Goal: Information Seeking & Learning: Learn about a topic

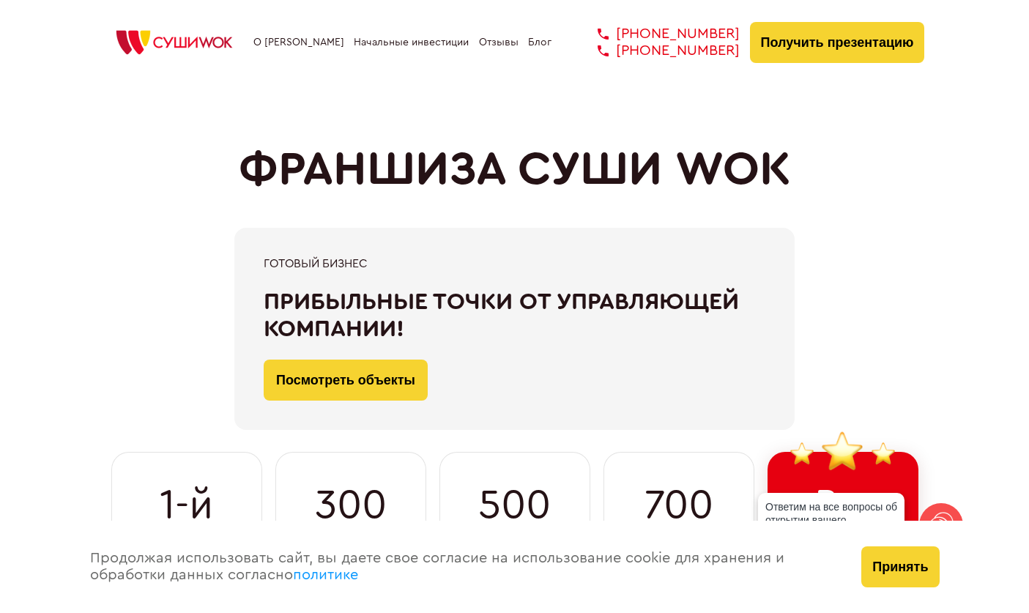
click at [185, 39] on img at bounding box center [174, 42] width 139 height 32
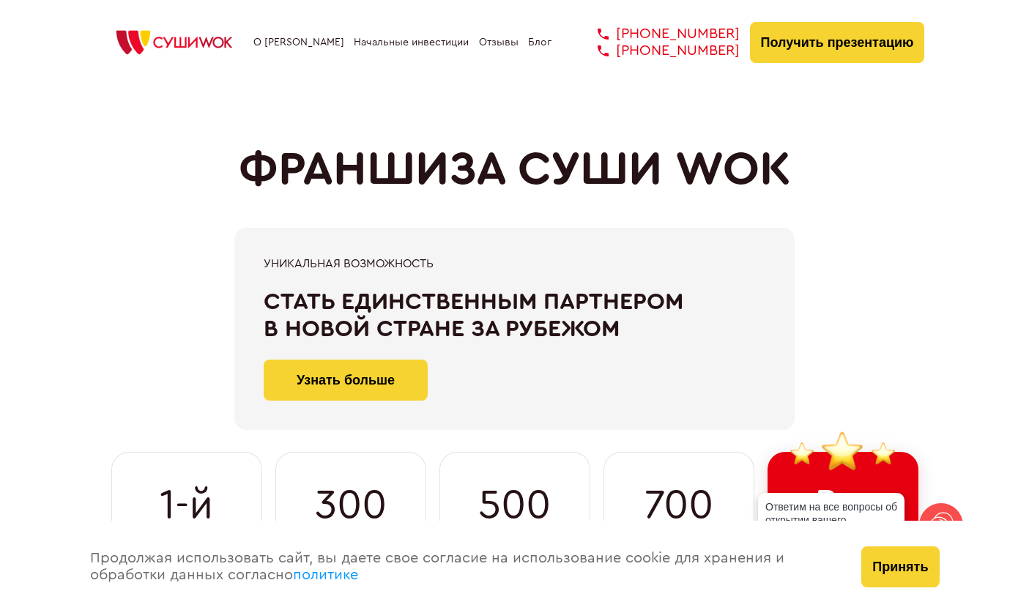
click at [246, 70] on div "О франшизе Начальные инвестиции Отзывы Блог [PHONE_NUMBER] [PHONE_NUMBER] [PHON…" at bounding box center [514, 39] width 1029 height 78
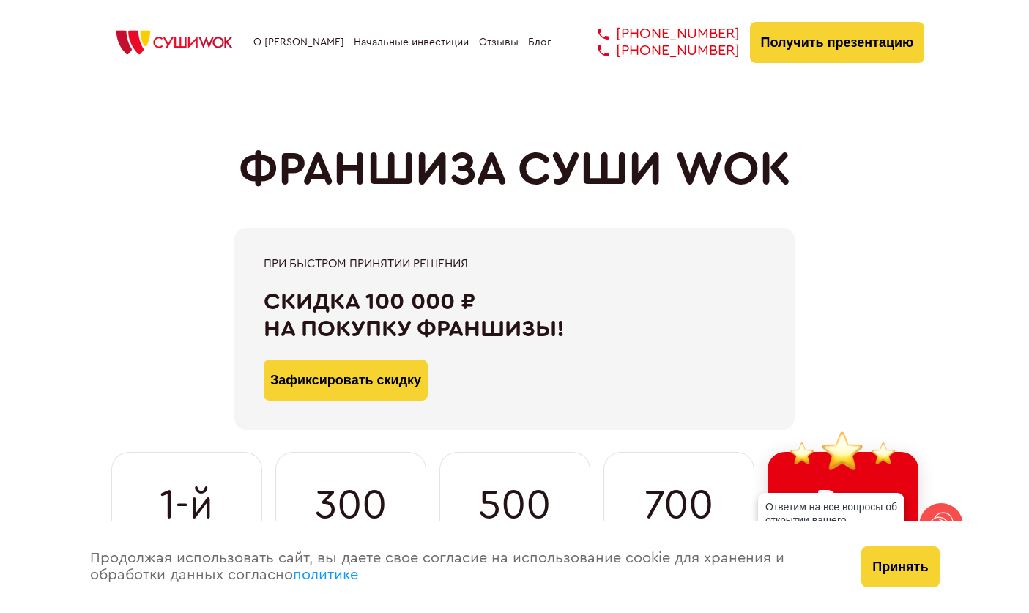
click at [211, 112] on div "ФРАНШИЗА СУШИ WOK При быстром принятии решения Скидка 100 000 ₽ на покупку фран…" at bounding box center [515, 356] width 820 height 544
click at [219, 78] on div "ФРАНШИЗА СУШИ WOK При быстром принятии решения Скидка 100 000 ₽ на покупку фран…" at bounding box center [514, 328] width 1029 height 657
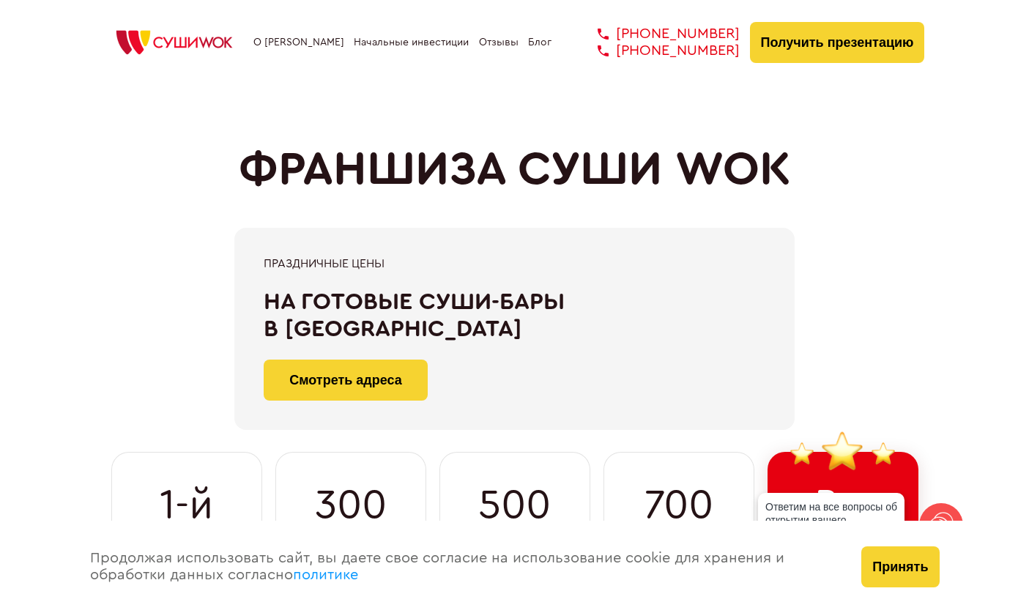
click at [187, 42] on img at bounding box center [174, 42] width 139 height 32
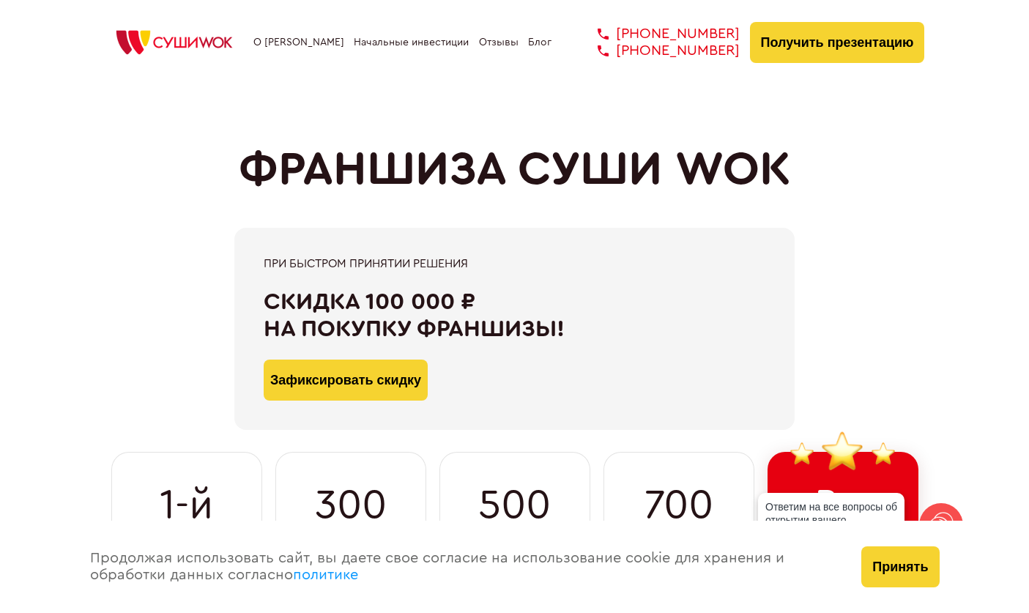
drag, startPoint x: 794, startPoint y: 171, endPoint x: 515, endPoint y: 172, distance: 279.1
click at [515, 172] on div "ФРАНШИЗА СУШИ WOK При быстром принятии решения Скидка 100 000 ₽ на покупку фран…" at bounding box center [515, 356] width 820 height 544
copy h1 "СУШИ WOK"
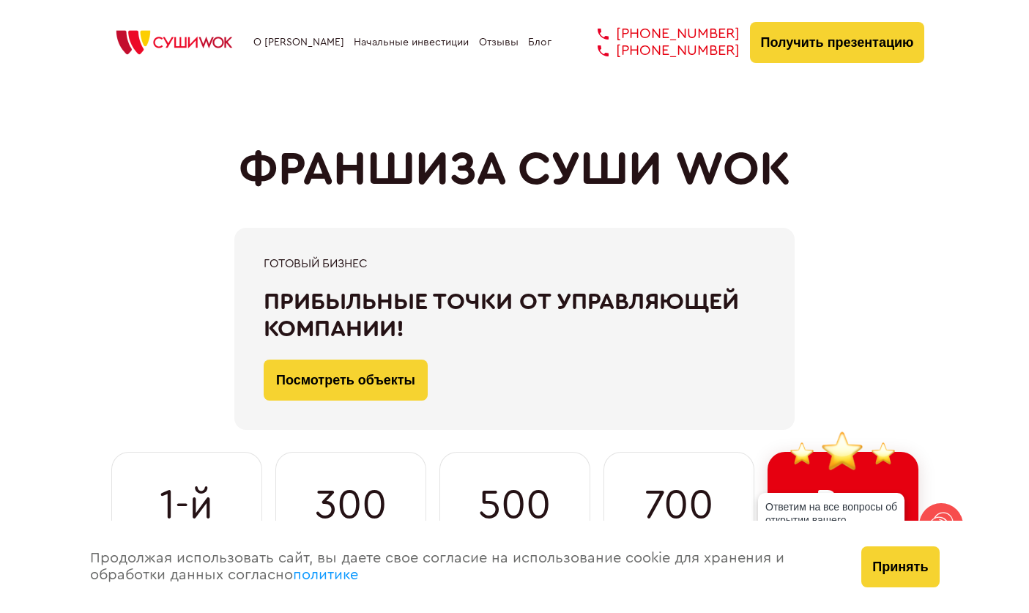
click at [174, 331] on div "При быстром принятии решения Скидка 100 000 ₽ на покупку франшизы! Зафиксироват…" at bounding box center [515, 329] width 820 height 202
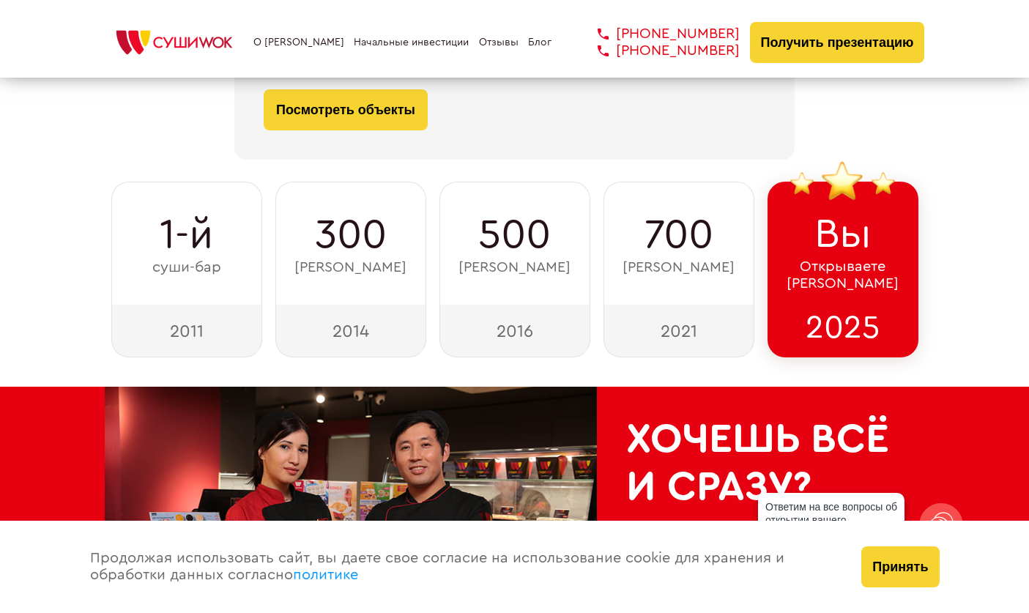
scroll to position [271, 0]
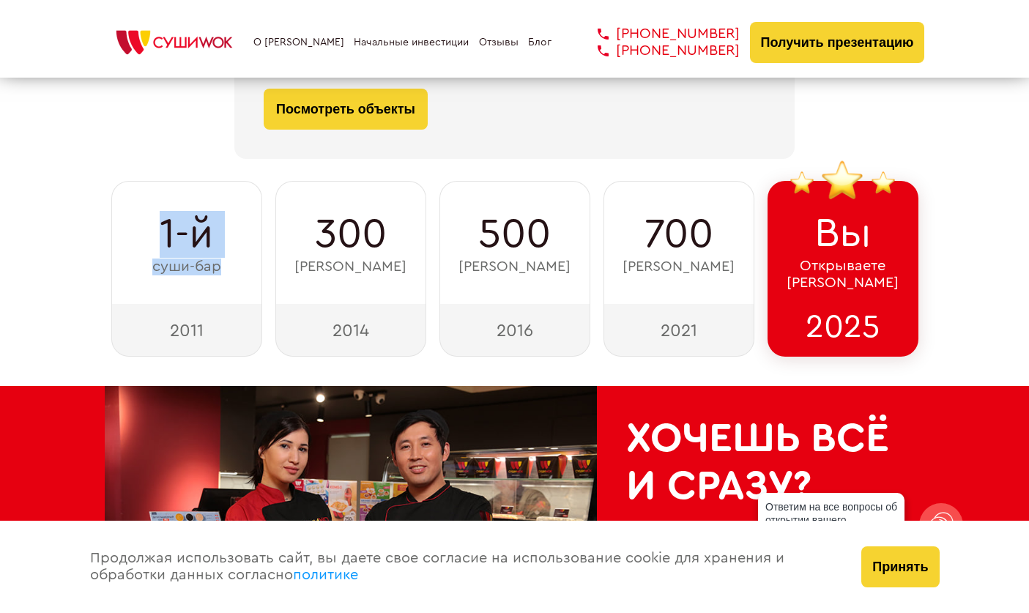
drag, startPoint x: 228, startPoint y: 272, endPoint x: 130, endPoint y: 226, distance: 108.1
click at [130, 226] on div "1-й суши-бар" at bounding box center [186, 242] width 151 height 123
copy div "1-й суши-бар"
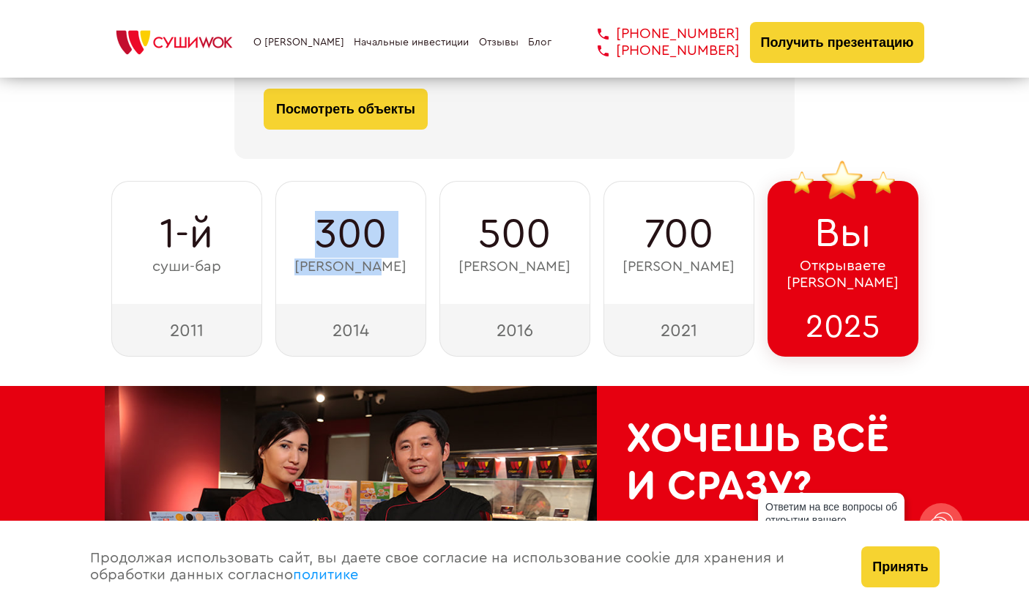
drag, startPoint x: 401, startPoint y: 268, endPoint x: 282, endPoint y: 223, distance: 127.5
click at [282, 223] on div "300 суши-баров" at bounding box center [350, 242] width 151 height 123
click at [392, 242] on div "300 суши-баров" at bounding box center [350, 242] width 151 height 123
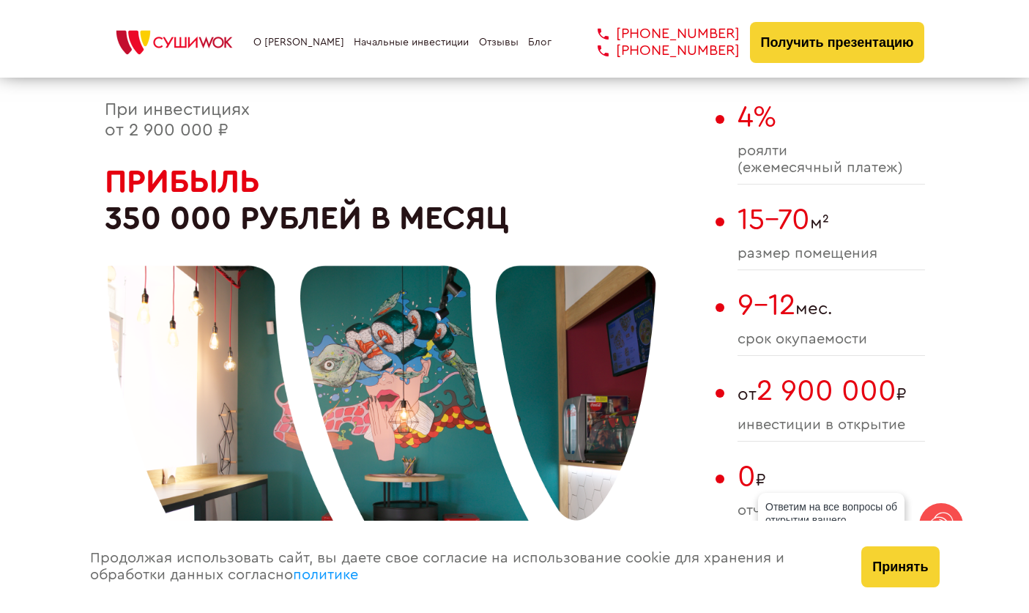
scroll to position [874, 0]
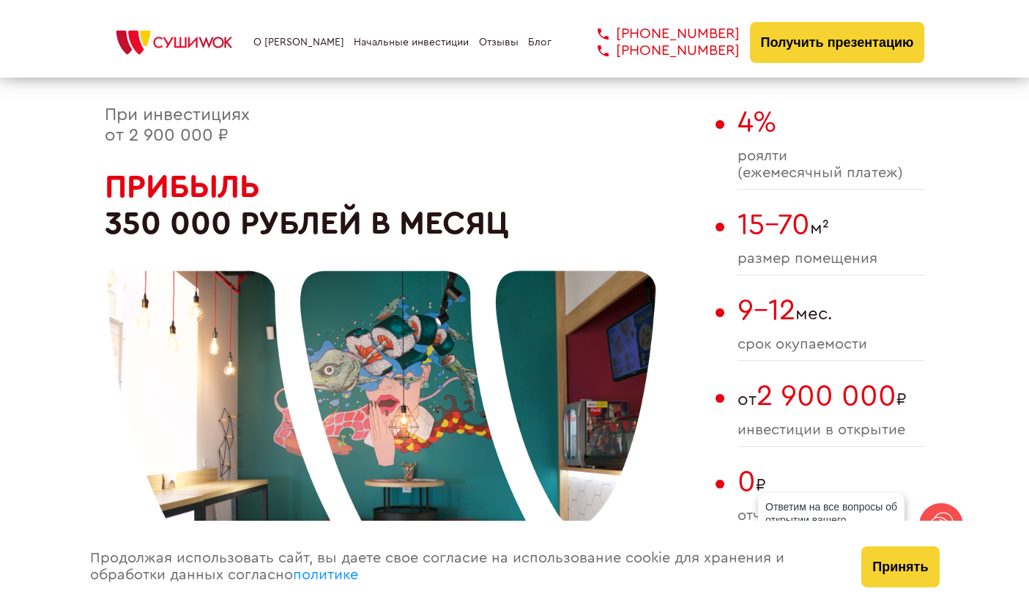
drag, startPoint x: 236, startPoint y: 133, endPoint x: 92, endPoint y: 119, distance: 144.3
copy span "При инвестициях от 2 900 000 ₽"
drag, startPoint x: 523, startPoint y: 226, endPoint x: 115, endPoint y: 192, distance: 409.5
click at [115, 192] on div at bounding box center [382, 431] width 549 height 549
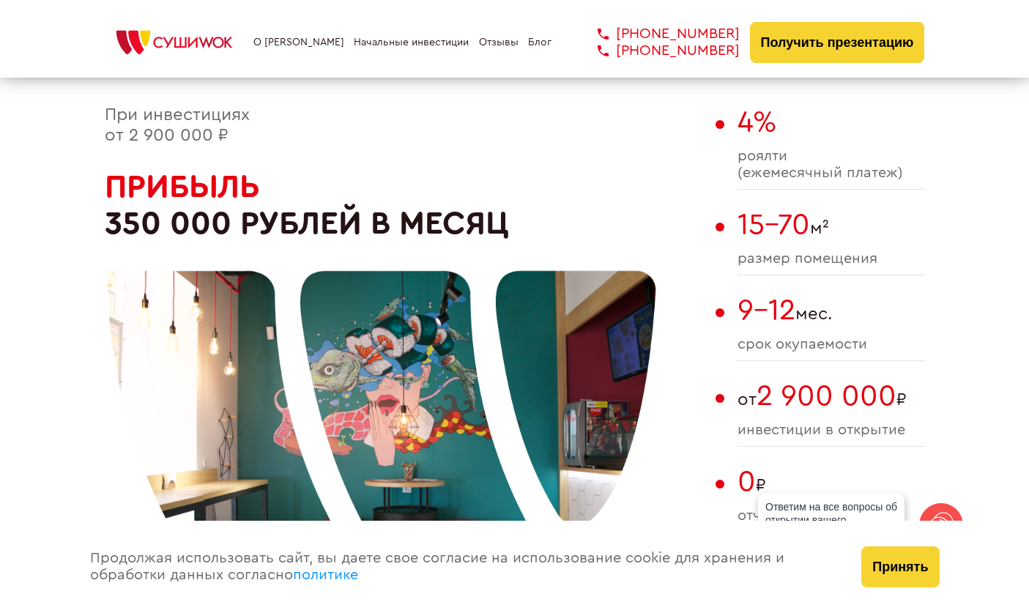
drag, startPoint x: 511, startPoint y: 218, endPoint x: 144, endPoint y: 185, distance: 367.8
click at [248, 190] on div at bounding box center [382, 431] width 549 height 549
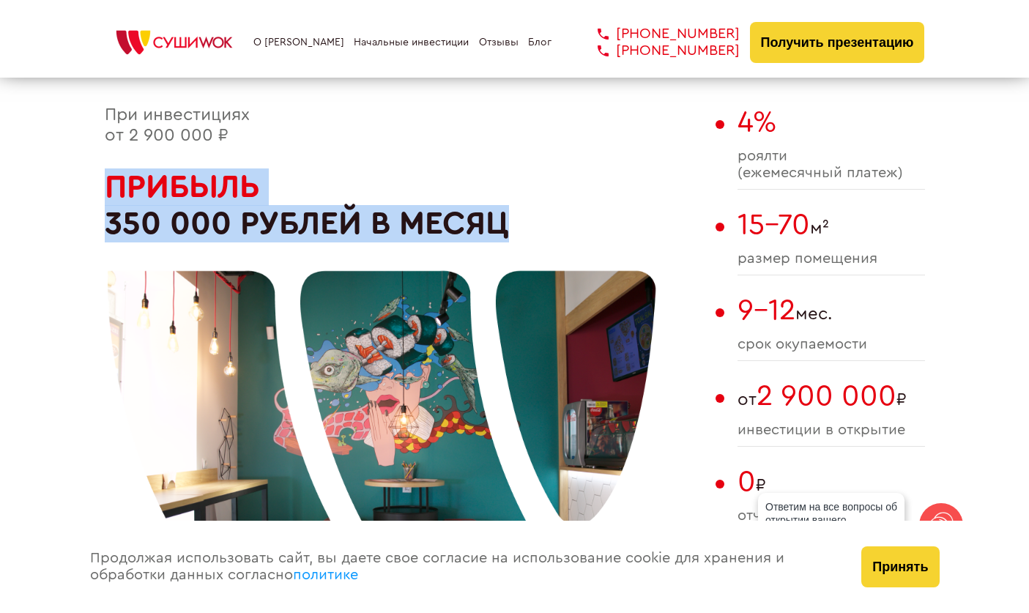
drag, startPoint x: 103, startPoint y: 182, endPoint x: 127, endPoint y: 181, distance: 23.5
copy div "Прибыль 350 000 рублей в месяц"
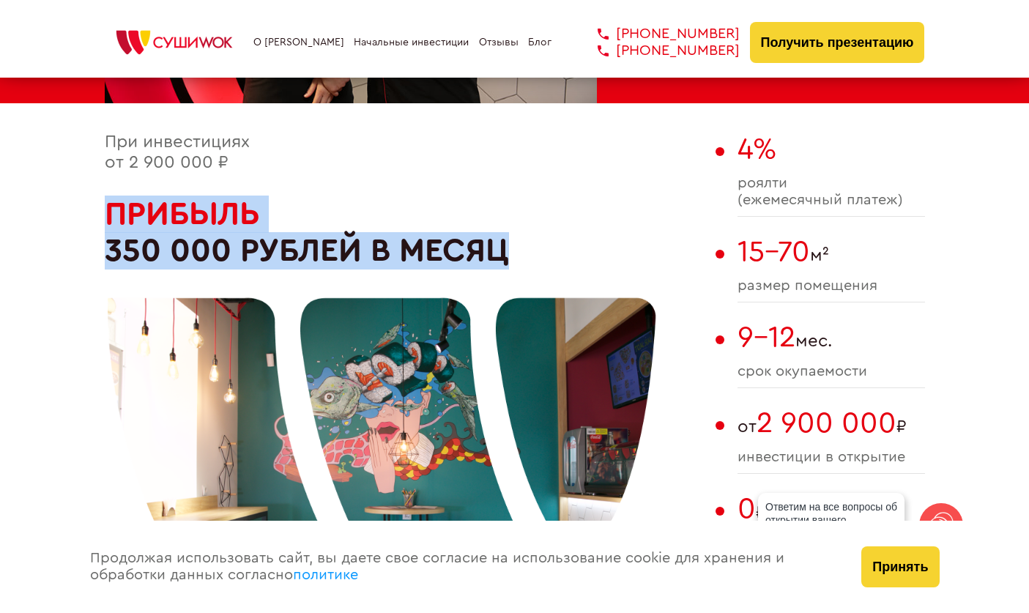
scroll to position [795, 0]
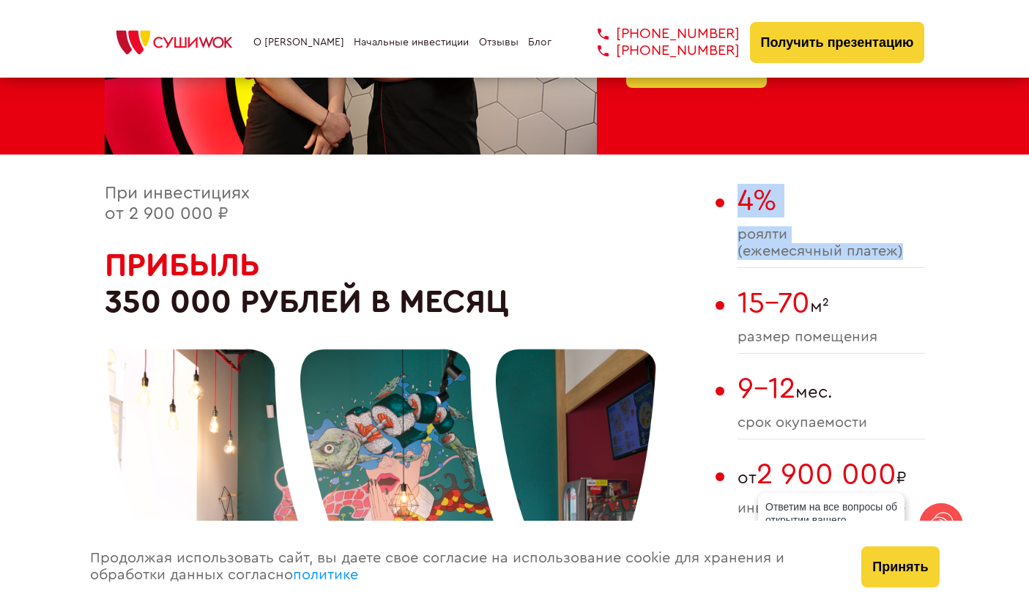
drag, startPoint x: 914, startPoint y: 248, endPoint x: 730, endPoint y: 204, distance: 189.0
click at [730, 204] on div "При инвестициях от 2 900 000 ₽ Прибыль 350 000 рублей в месяц 4% роялти (ежемес…" at bounding box center [515, 474] width 820 height 581
copy div "4% роялти (ежемесячный платеж)"
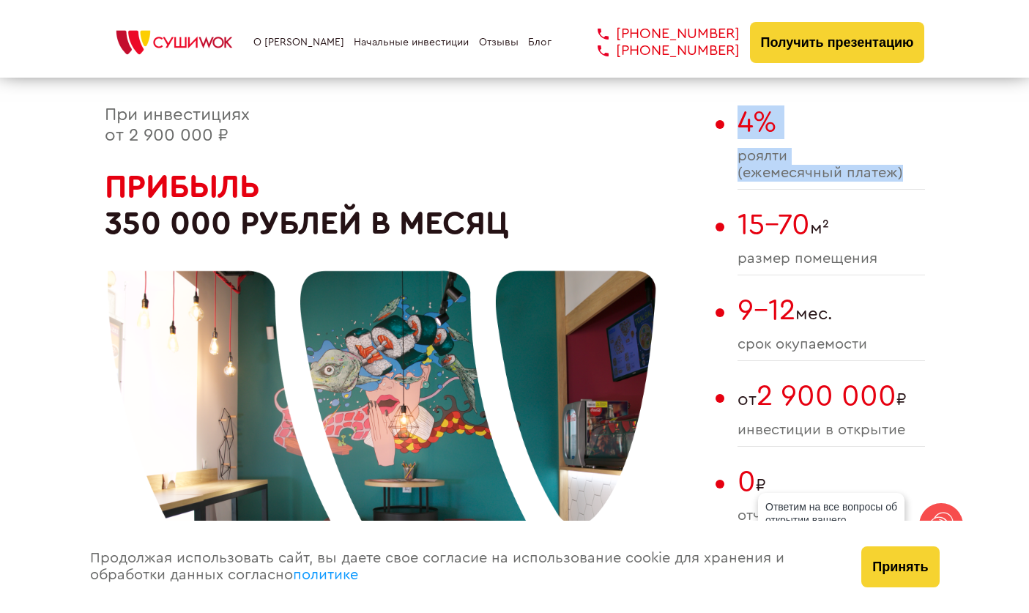
scroll to position [875, 0]
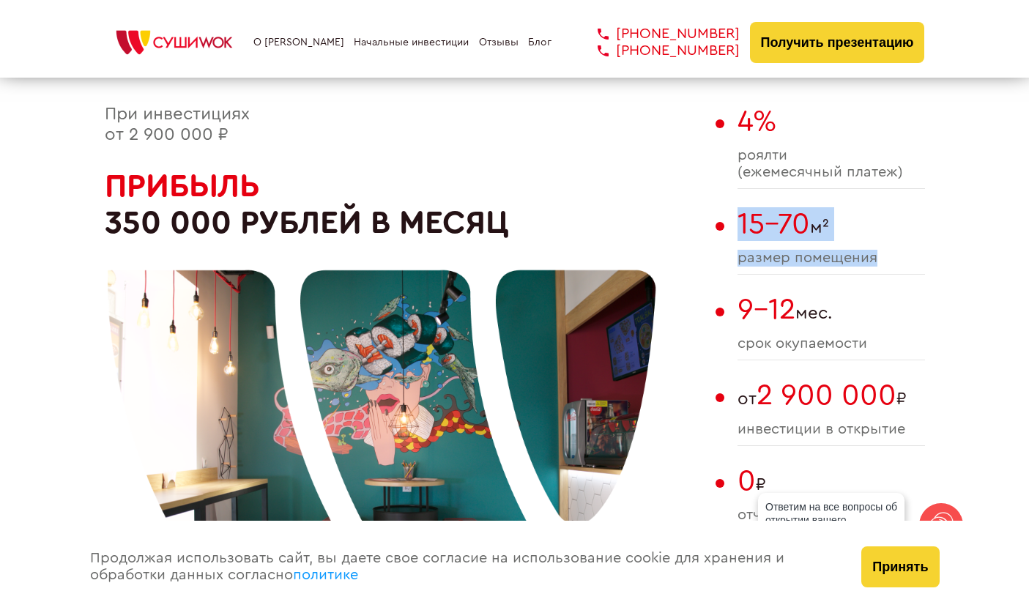
drag, startPoint x: 878, startPoint y: 260, endPoint x: 732, endPoint y: 218, distance: 152.5
click at [732, 218] on div "При инвестициях от 2 900 000 ₽ Прибыль 350 000 рублей в месяц 4% роялти (ежемес…" at bounding box center [515, 395] width 820 height 581
copy div "15-70 м² размер помещения"
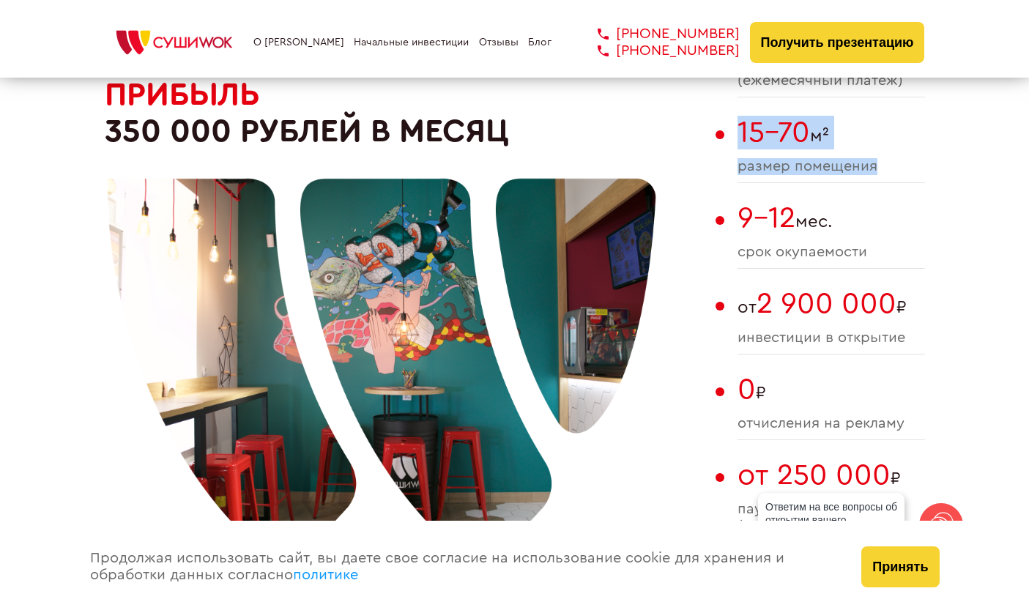
scroll to position [942, 0]
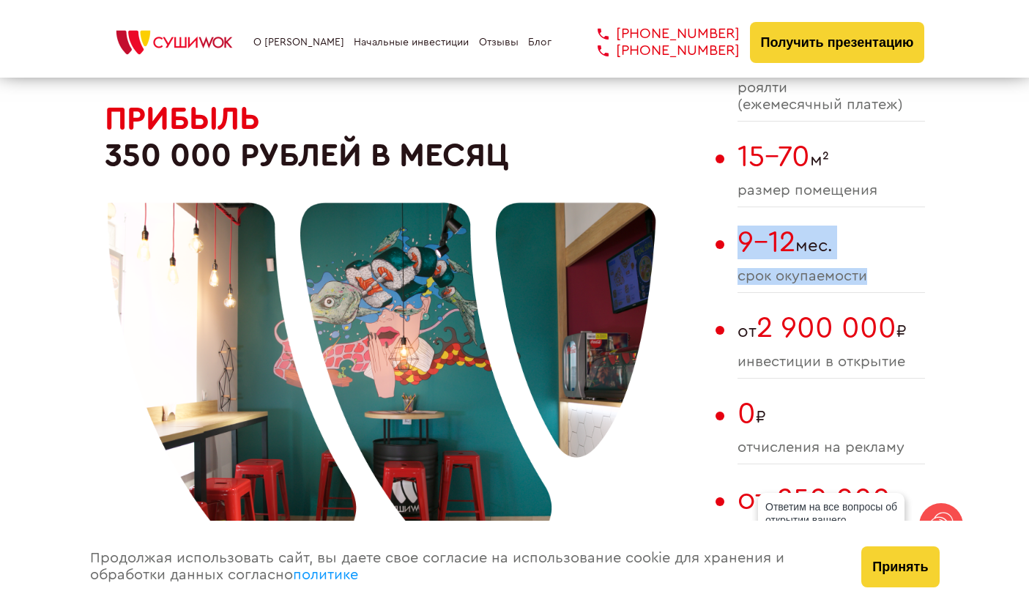
drag, startPoint x: 875, startPoint y: 278, endPoint x: 732, endPoint y: 234, distance: 148.7
click at [732, 234] on div "При инвестициях от 2 900 000 ₽ Прибыль 350 000 рублей в месяц 4% роялти (ежемес…" at bounding box center [515, 327] width 820 height 581
copy div "9-12 мес. cрок окупаемости"
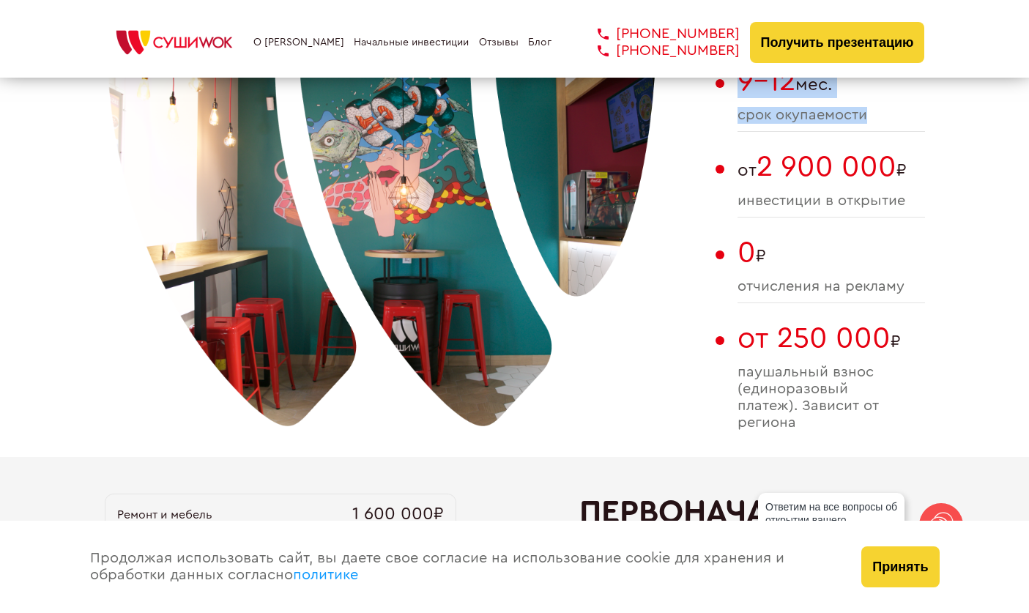
scroll to position [1106, 0]
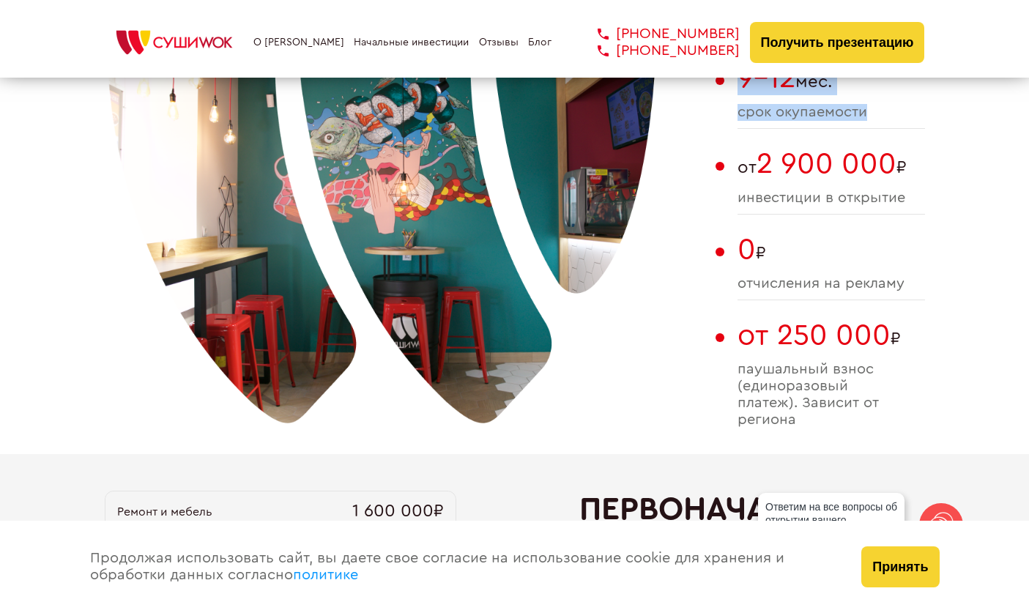
drag, startPoint x: 908, startPoint y: 203, endPoint x: 732, endPoint y: 163, distance: 180.4
click at [732, 163] on div "При инвестициях от 2 900 000 ₽ Прибыль 350 000 рублей в месяц 4% роялти (ежемес…" at bounding box center [515, 163] width 820 height 581
copy div "от 2 900 000 ₽ инвестиции в открытие"
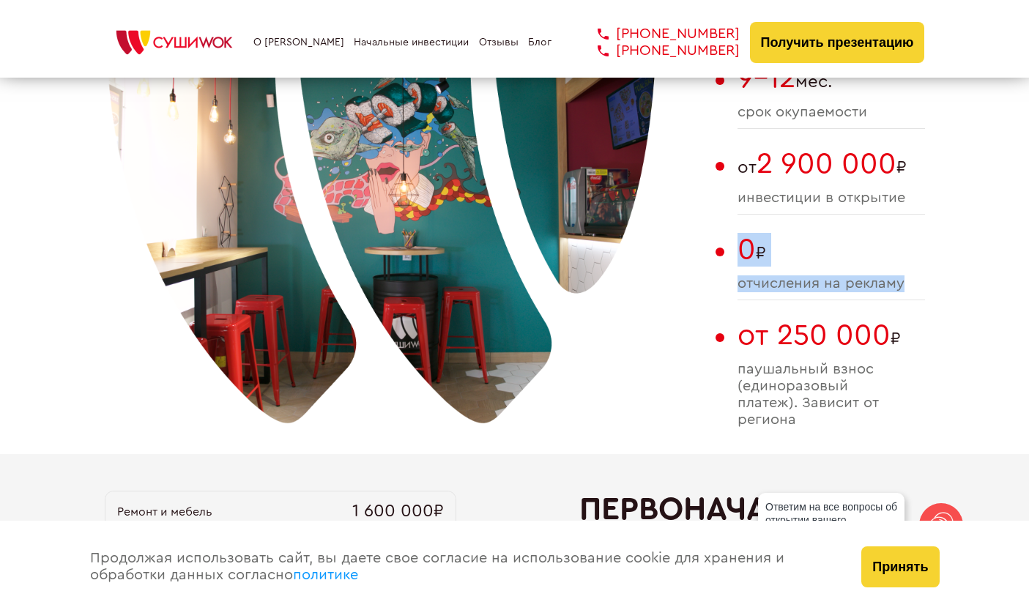
drag, startPoint x: 908, startPoint y: 281, endPoint x: 740, endPoint y: 246, distance: 172.1
click at [739, 245] on div "0 ₽ отчисления на рекламу" at bounding box center [832, 266] width 188 height 67
copy div "0 ₽ отчисления на рекламу"
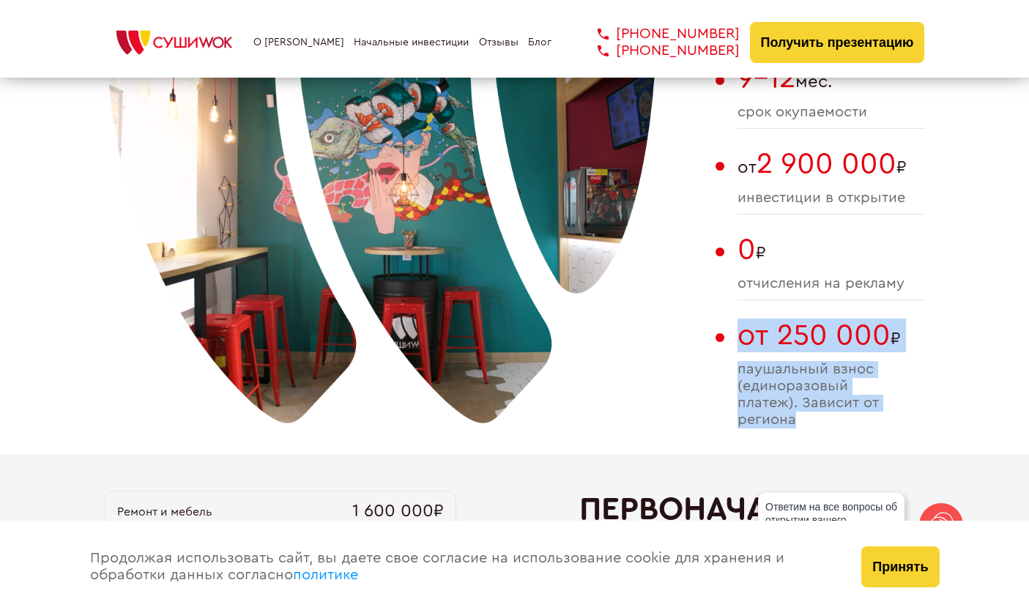
drag, startPoint x: 804, startPoint y: 419, endPoint x: 734, endPoint y: 338, distance: 107.5
click at [734, 338] on div "При инвестициях от 2 900 000 ₽ Прибыль 350 000 рублей в месяц 4% роялти (ежемес…" at bounding box center [515, 163] width 820 height 581
copy div "от 250 000 ₽ паушальный взнос (единоразовый платеж). Зависит от региона"
